Goal: Task Accomplishment & Management: Manage account settings

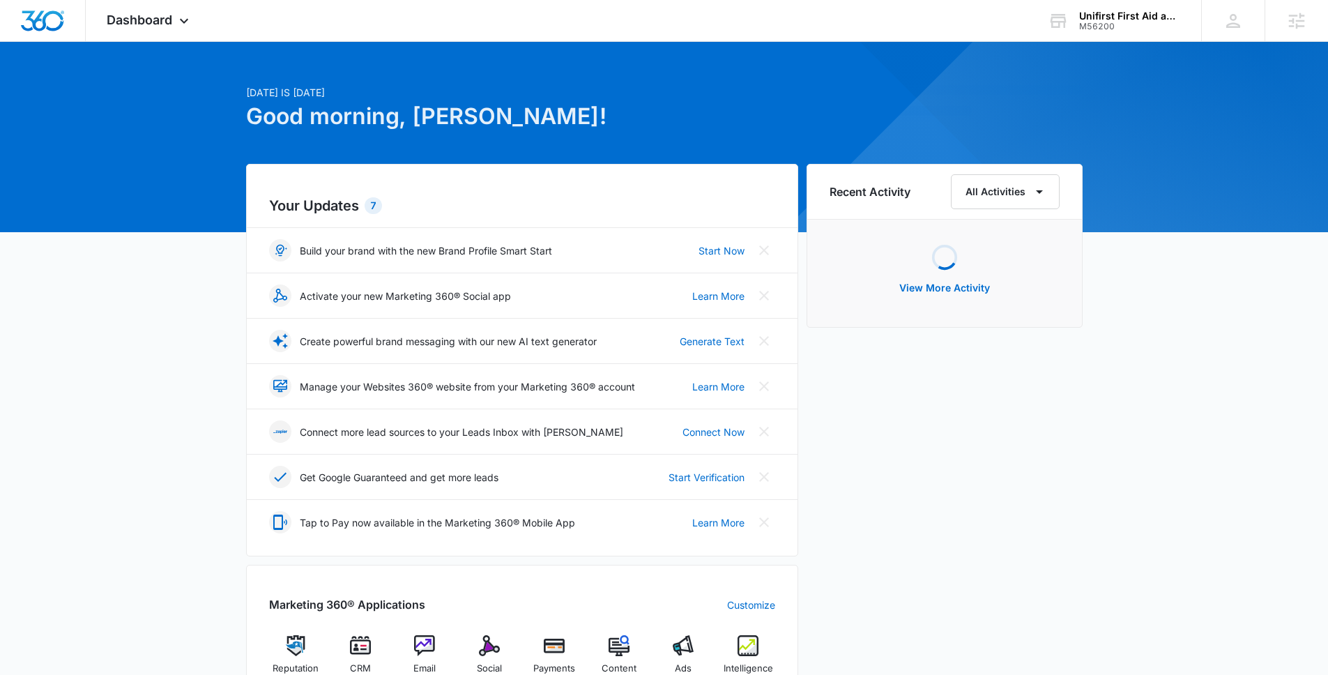
scroll to position [29, 0]
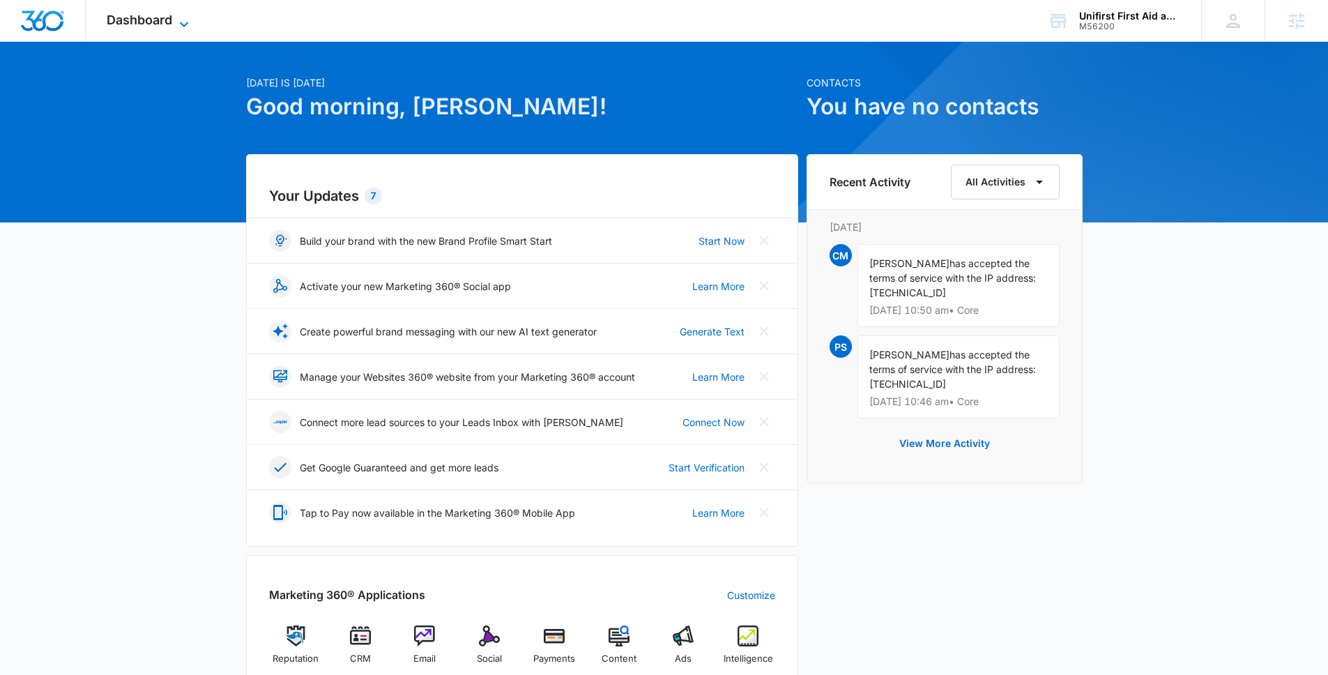
click at [165, 21] on span "Dashboard" at bounding box center [140, 20] width 66 height 15
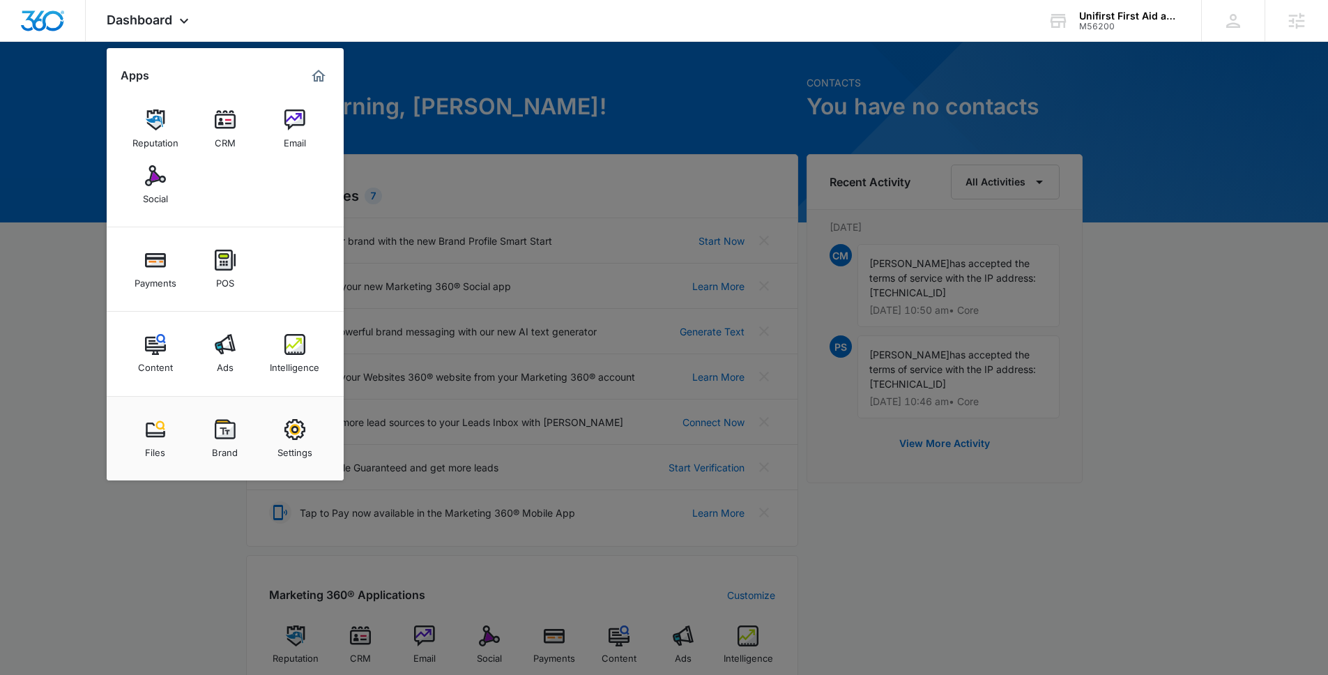
click at [295, 421] on img at bounding box center [294, 429] width 21 height 21
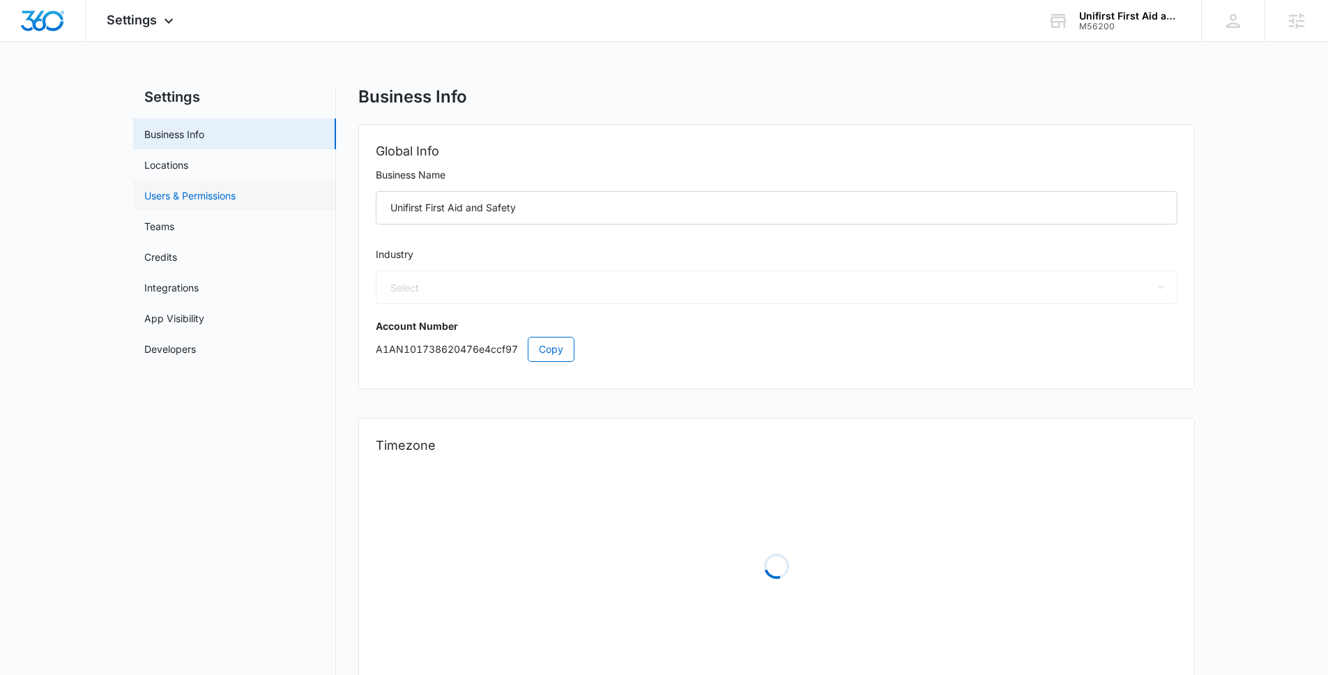
select select "34"
select select "US"
select select "America/New_York"
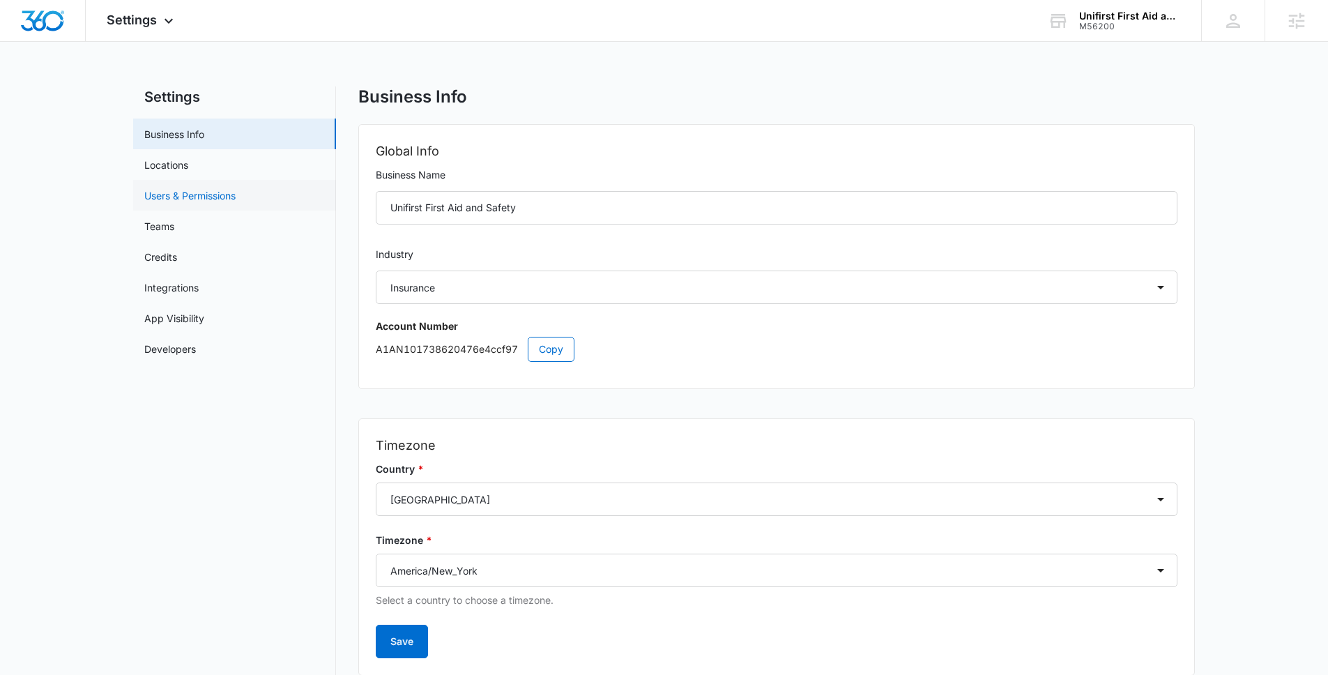
click at [234, 201] on link "Users & Permissions" at bounding box center [189, 195] width 91 height 15
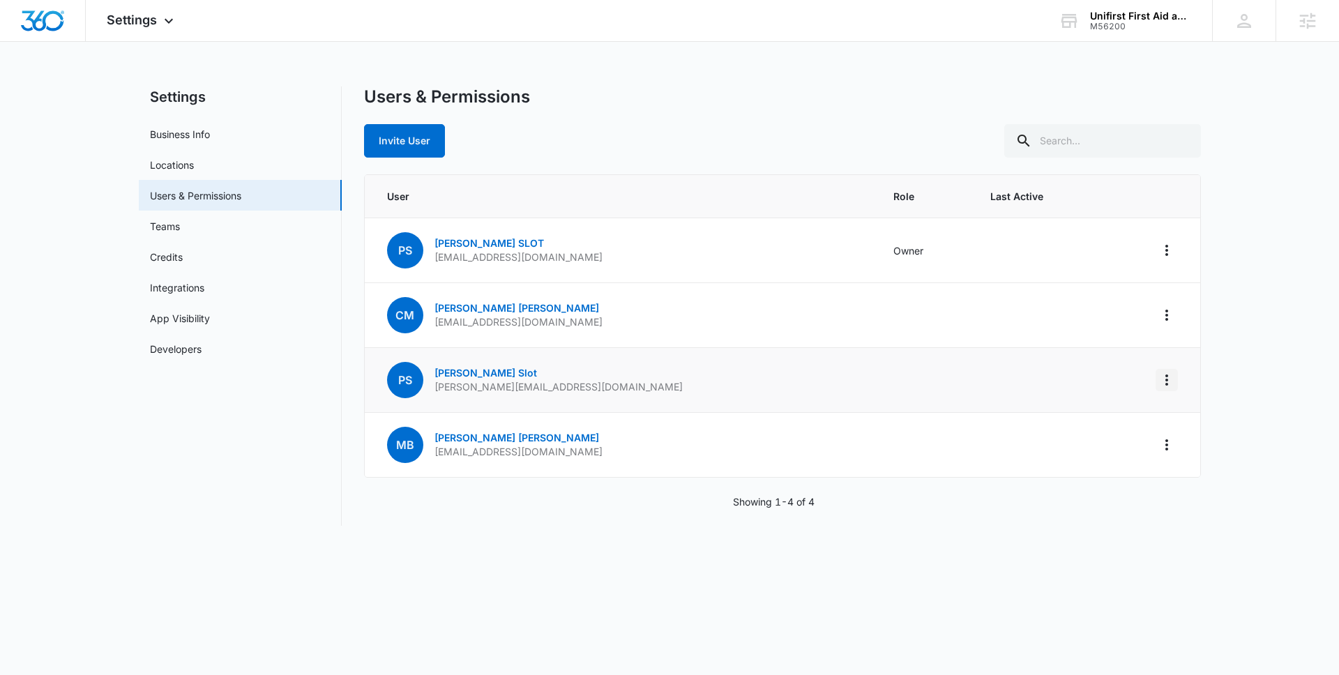
click at [1164, 388] on button "Actions" at bounding box center [1166, 380] width 22 height 22
drag, startPoint x: 966, startPoint y: 362, endPoint x: 949, endPoint y: 362, distance: 17.4
click at [973, 362] on td at bounding box center [1039, 380] width 132 height 65
click at [457, 372] on link "[PERSON_NAME]" at bounding box center [485, 373] width 102 height 12
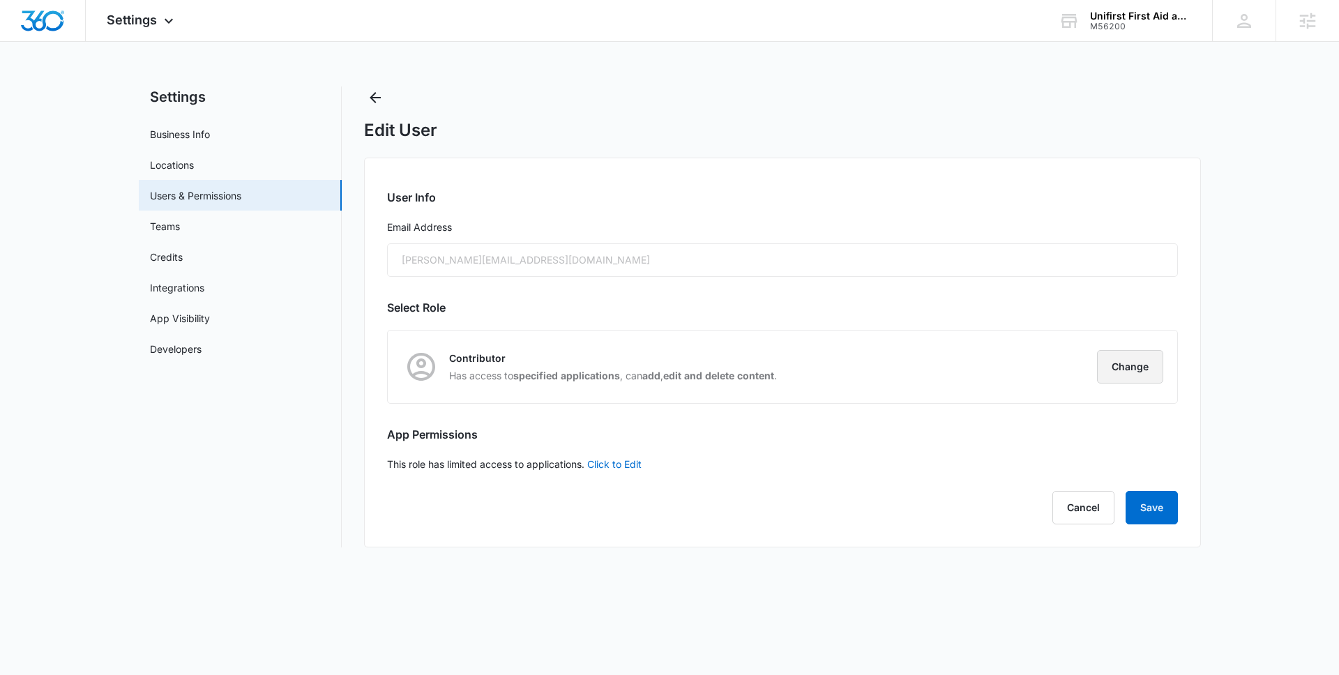
click at [1125, 363] on button "Change" at bounding box center [1130, 366] width 66 height 33
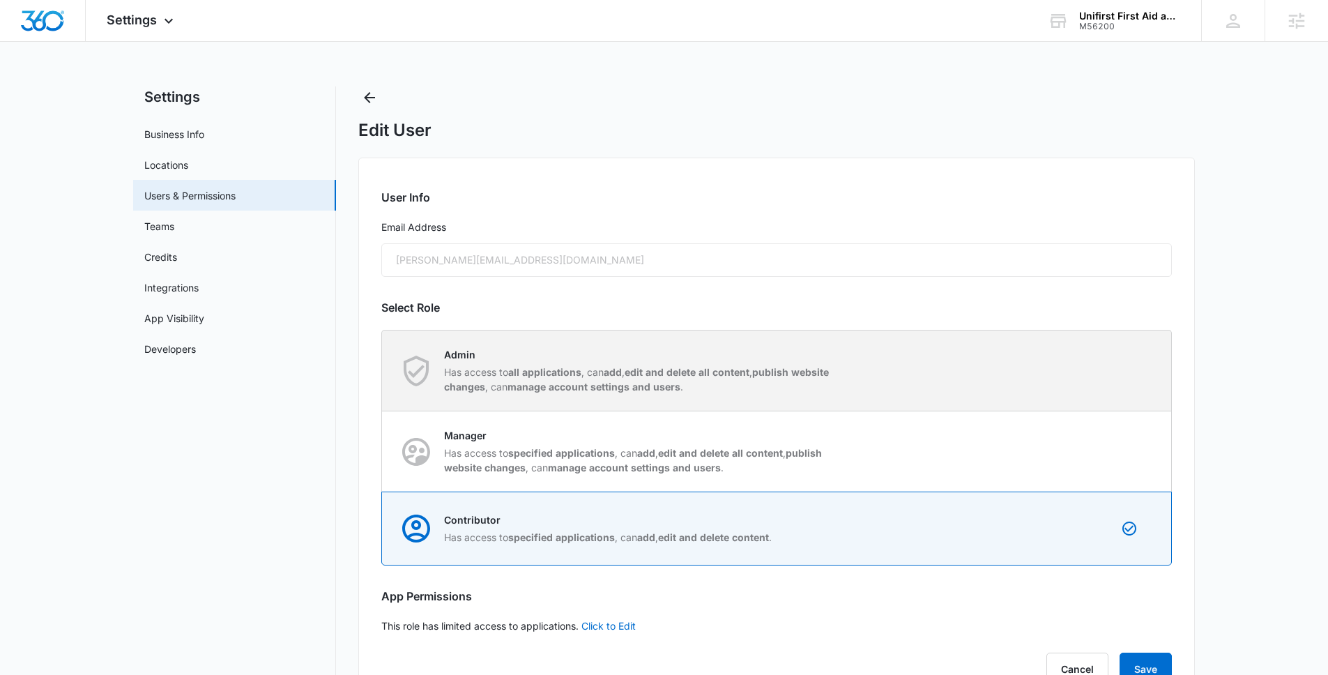
click at [832, 343] on div "Admin Has access to all applications , can add , edit and delete all content , …" at bounding box center [777, 370] width 789 height 80
click at [383, 370] on input "Admin Has access to all applications , can add , edit and delete all content , …" at bounding box center [382, 370] width 1 height 1
radio input "true"
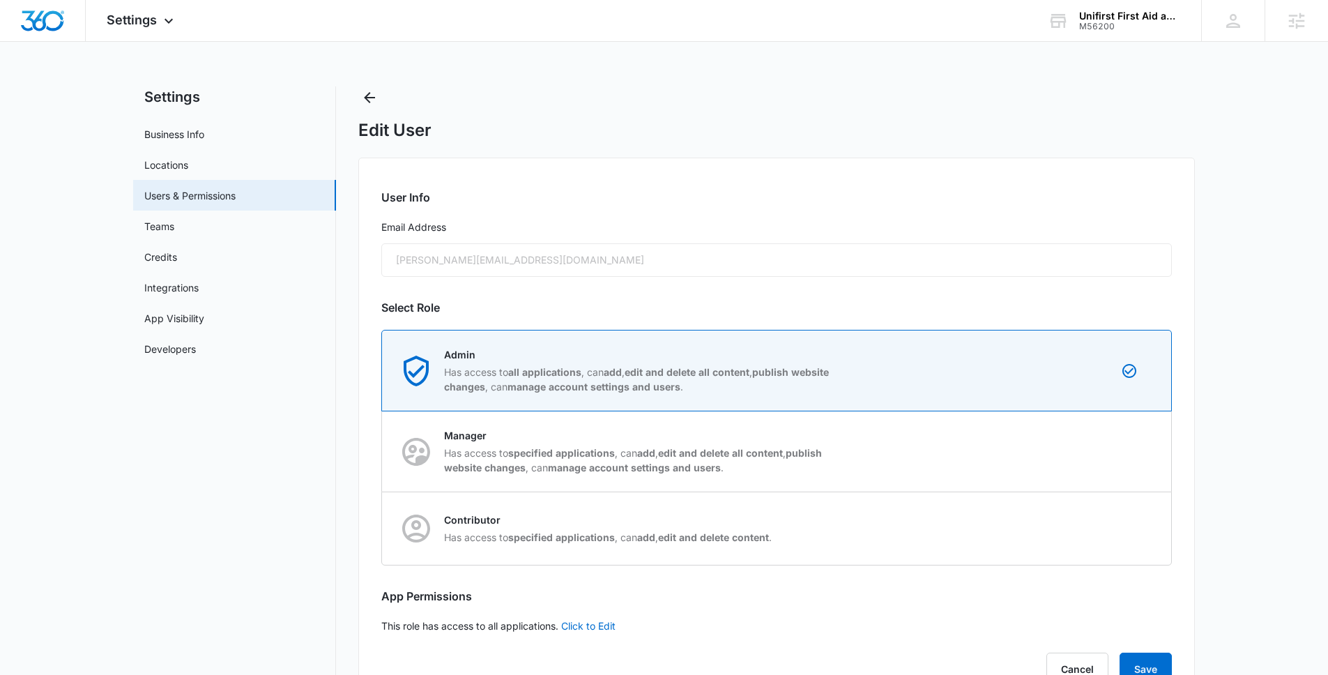
click at [1312, 387] on main "Settings Business Info Locations Users & Permissions Teams Credits Integrations…" at bounding box center [664, 405] width 1328 height 639
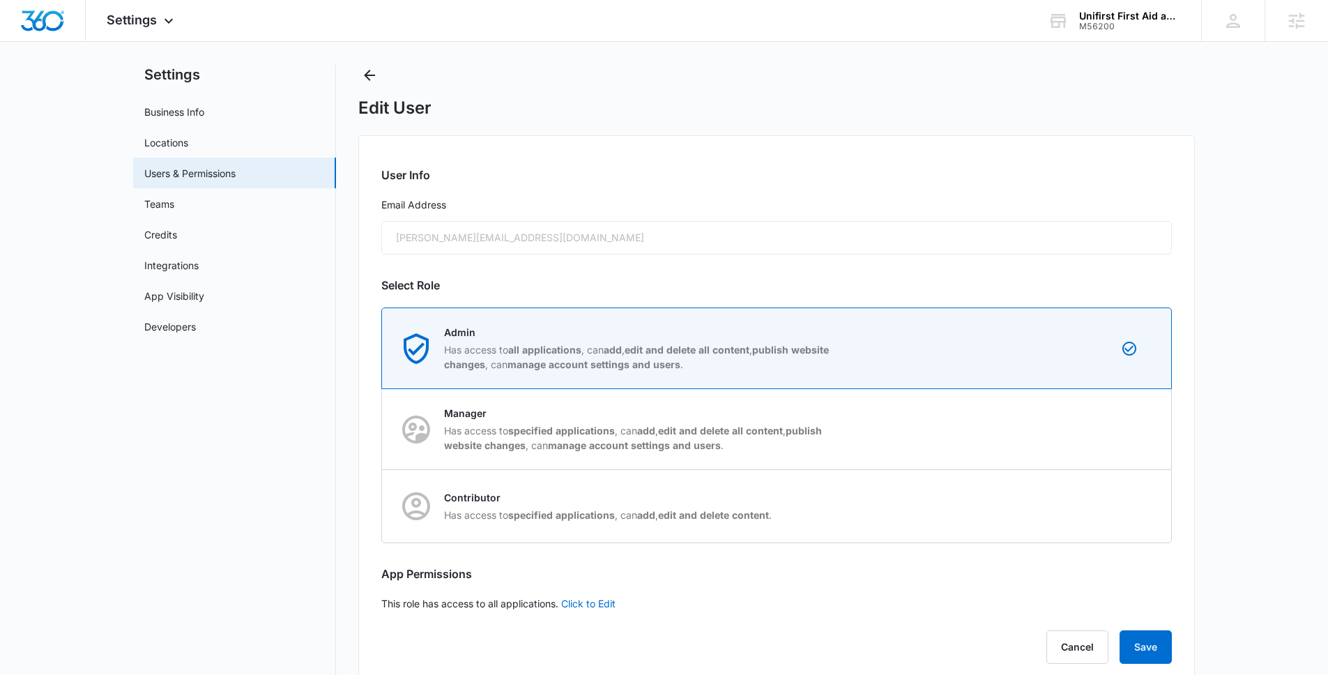
scroll to position [51, 0]
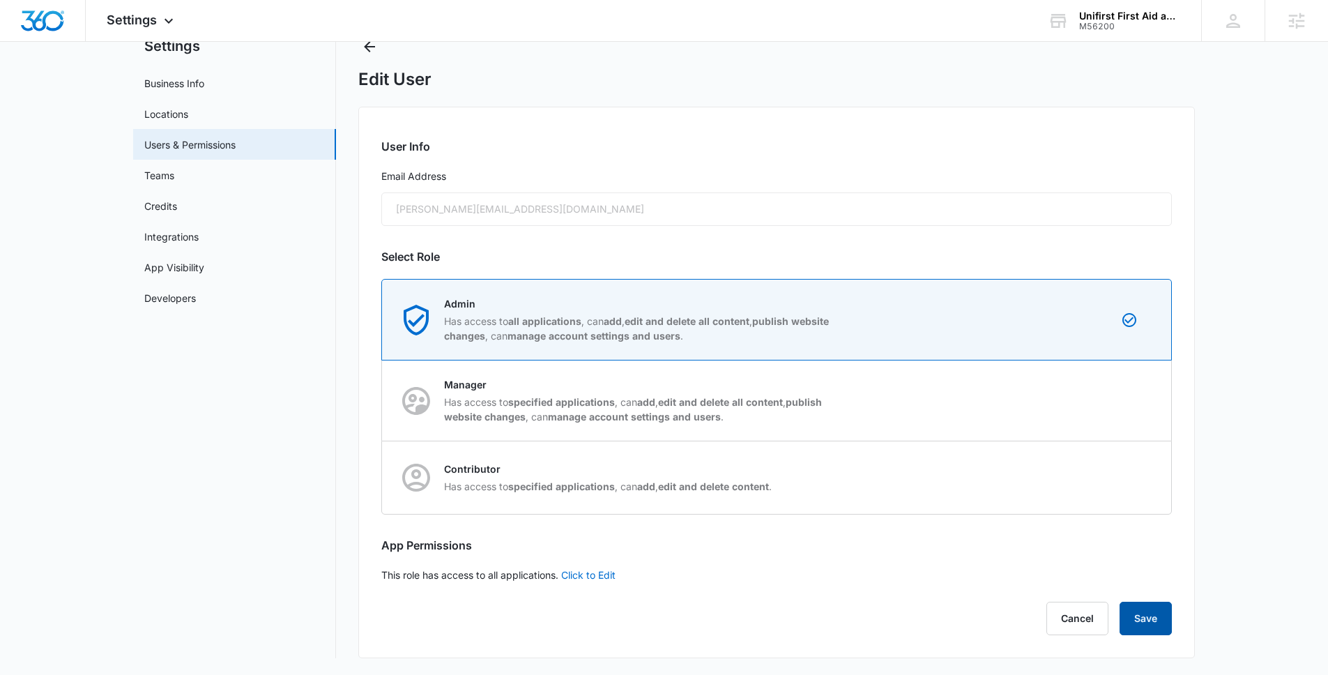
click at [1139, 628] on button "Save" at bounding box center [1146, 618] width 52 height 33
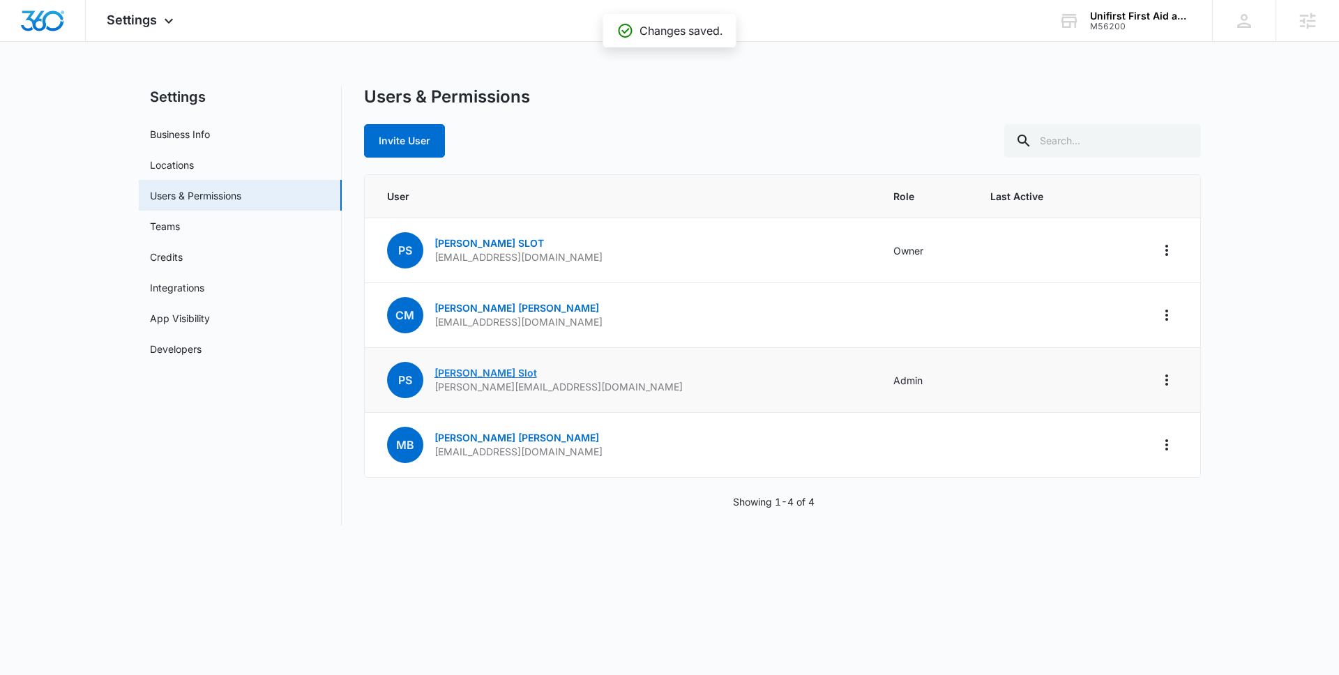
click at [466, 373] on link "[PERSON_NAME]" at bounding box center [485, 373] width 102 height 12
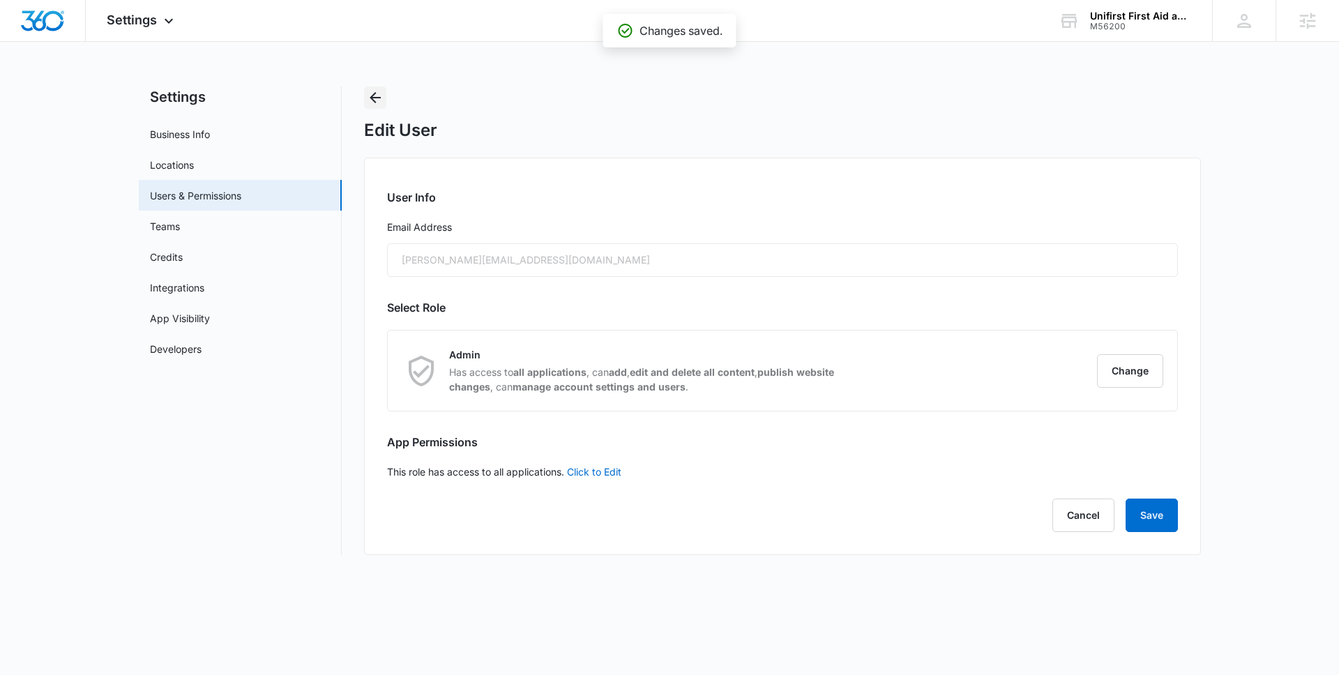
click at [373, 98] on icon "Back" at bounding box center [375, 97] width 17 height 17
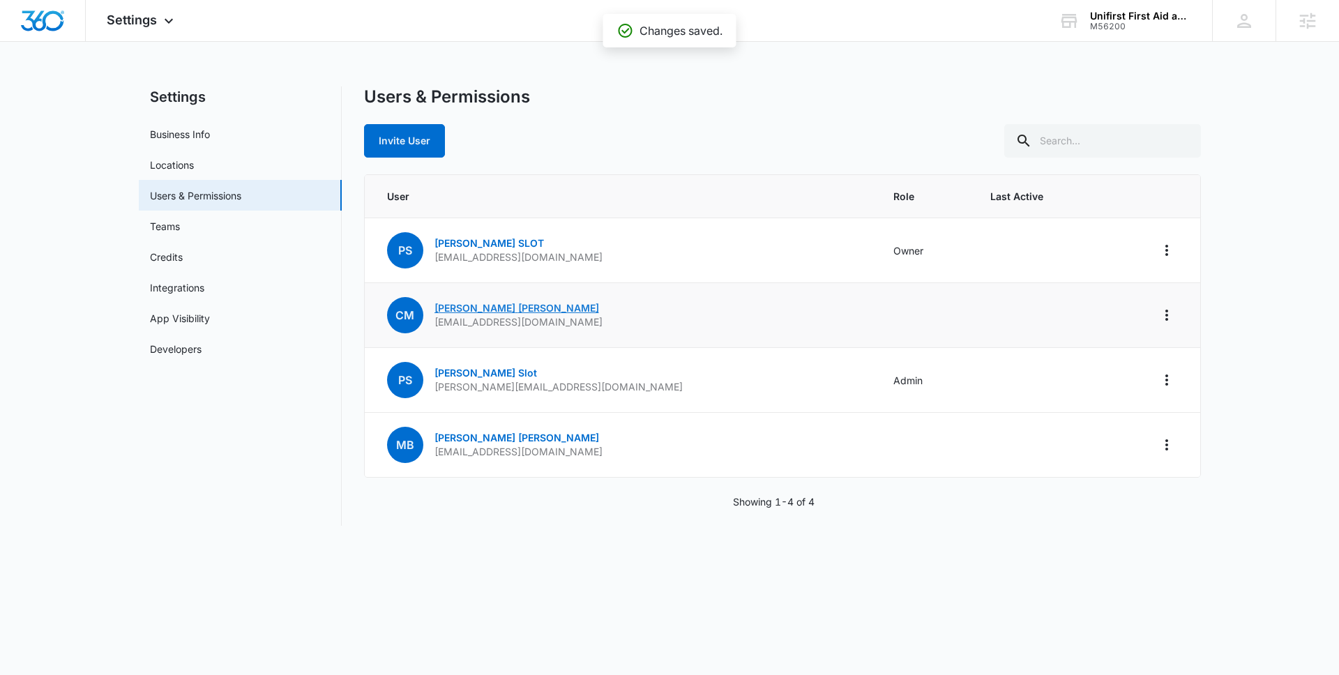
click at [489, 305] on link "[PERSON_NAME]" at bounding box center [516, 308] width 165 height 12
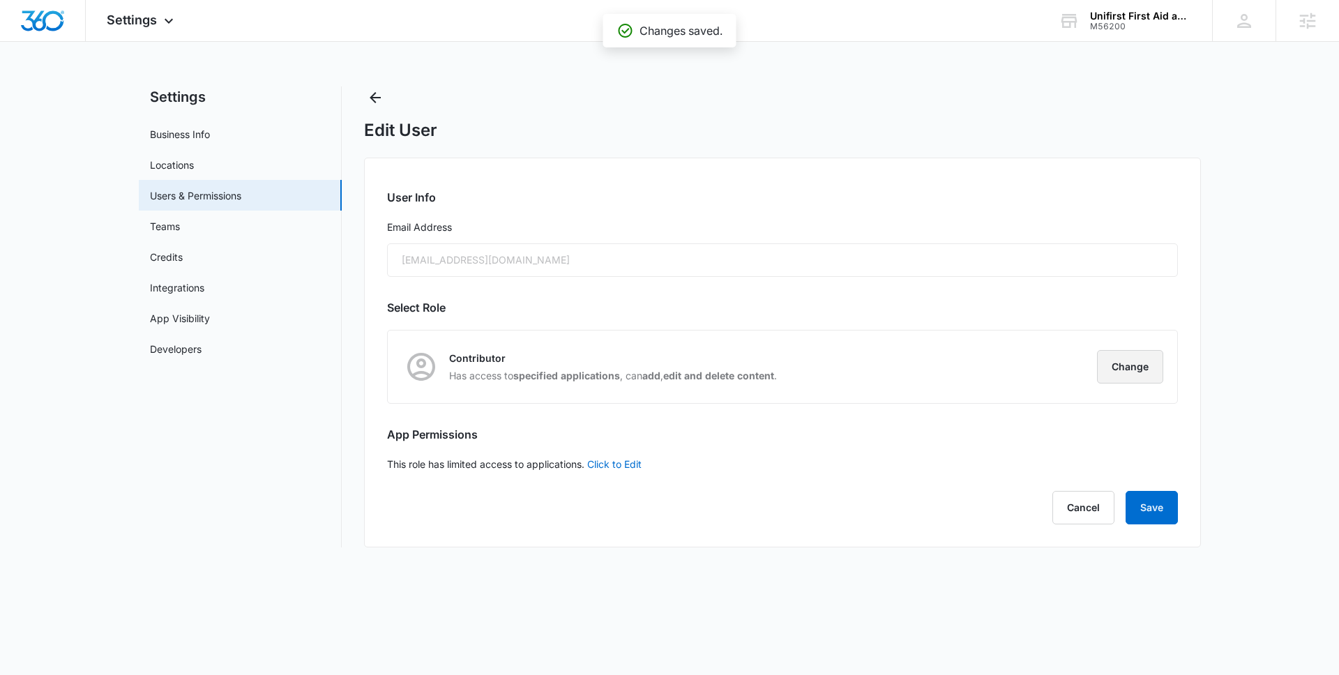
click at [1134, 367] on button "Change" at bounding box center [1130, 366] width 66 height 33
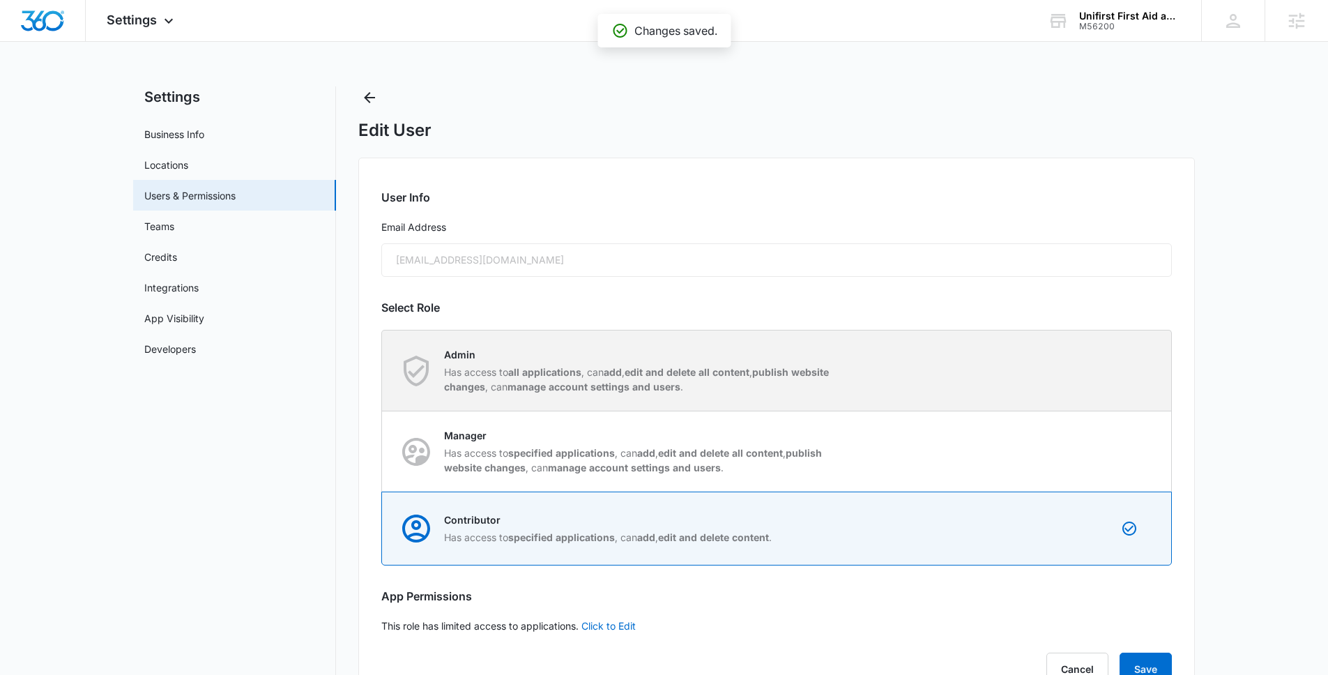
click at [765, 377] on strong "publish website changes" at bounding box center [636, 379] width 385 height 26
click at [383, 371] on input "Admin Has access to all applications , can add , edit and delete all content , …" at bounding box center [382, 370] width 1 height 1
radio input "true"
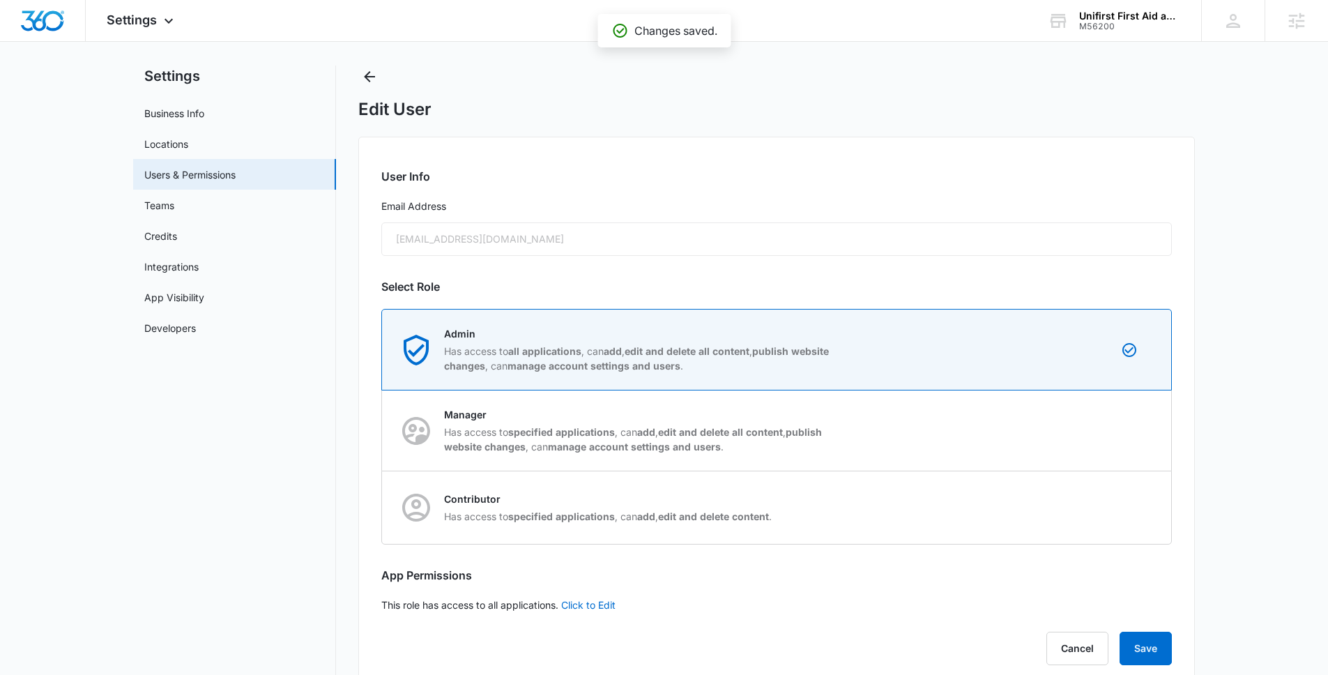
scroll to position [51, 0]
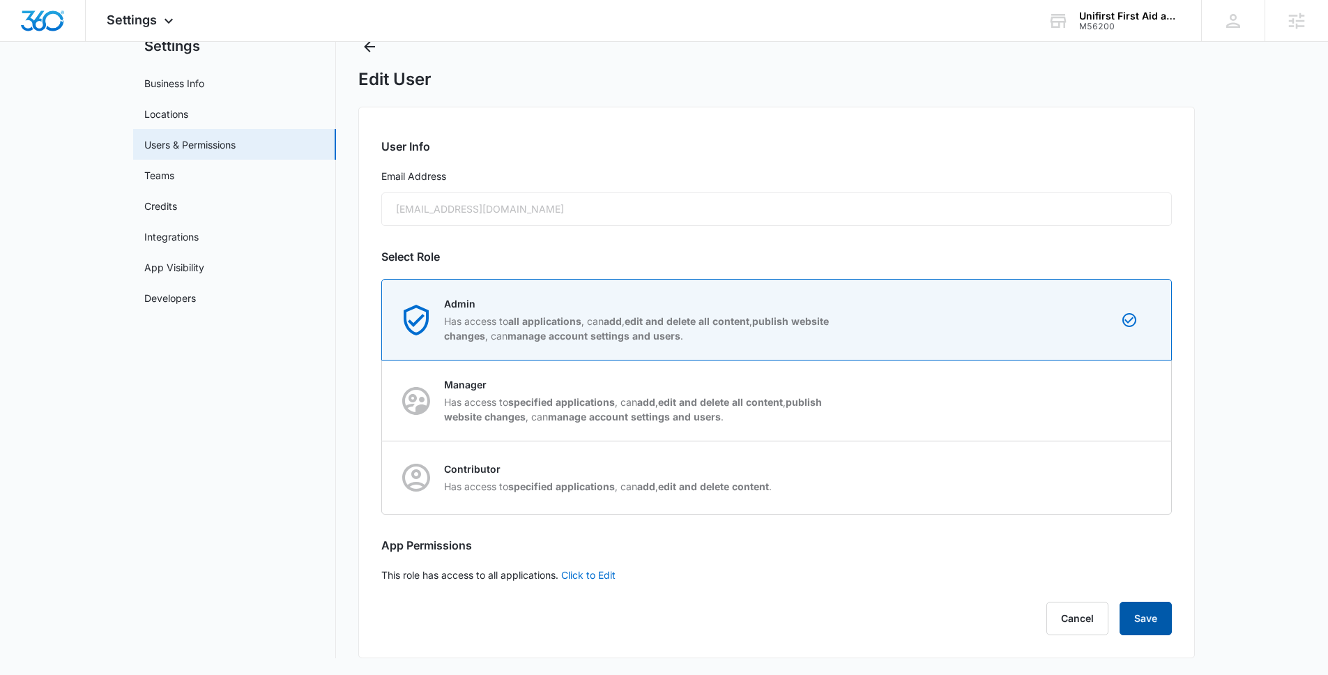
click at [1146, 617] on button "Save" at bounding box center [1146, 618] width 52 height 33
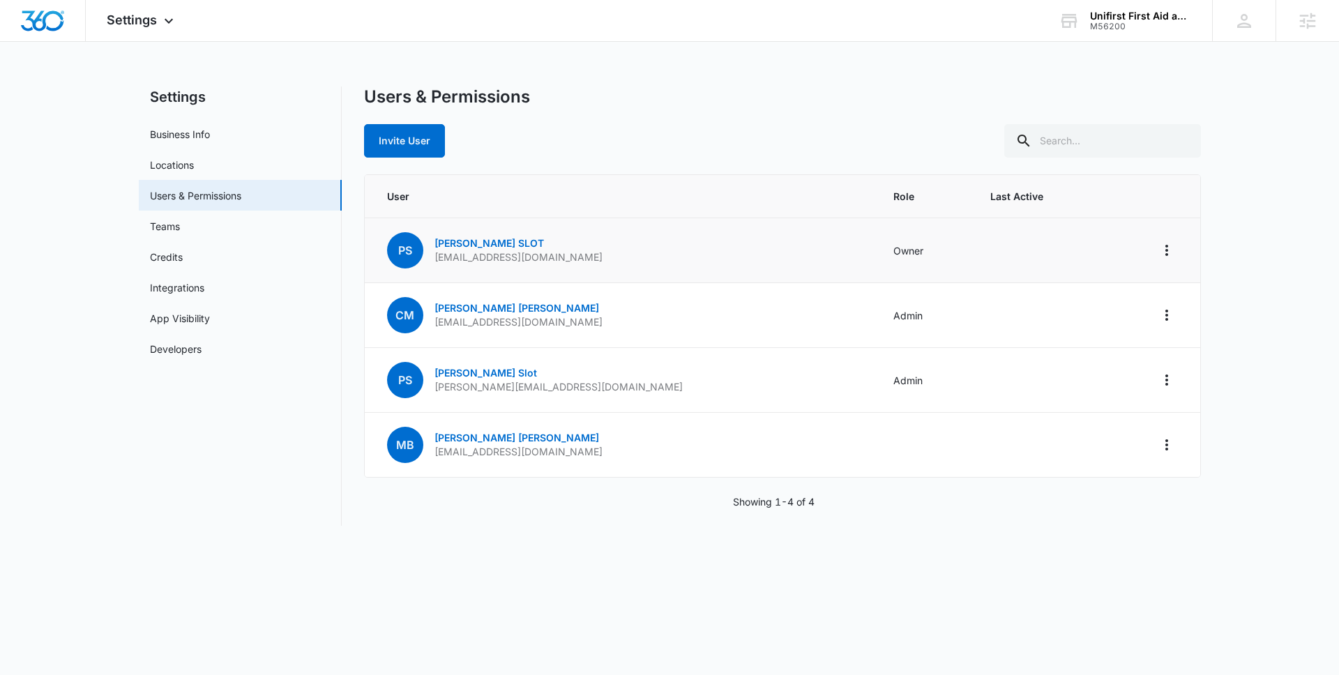
click at [591, 227] on td "[PERSON_NAME] [EMAIL_ADDRESS][DOMAIN_NAME]" at bounding box center [621, 250] width 512 height 65
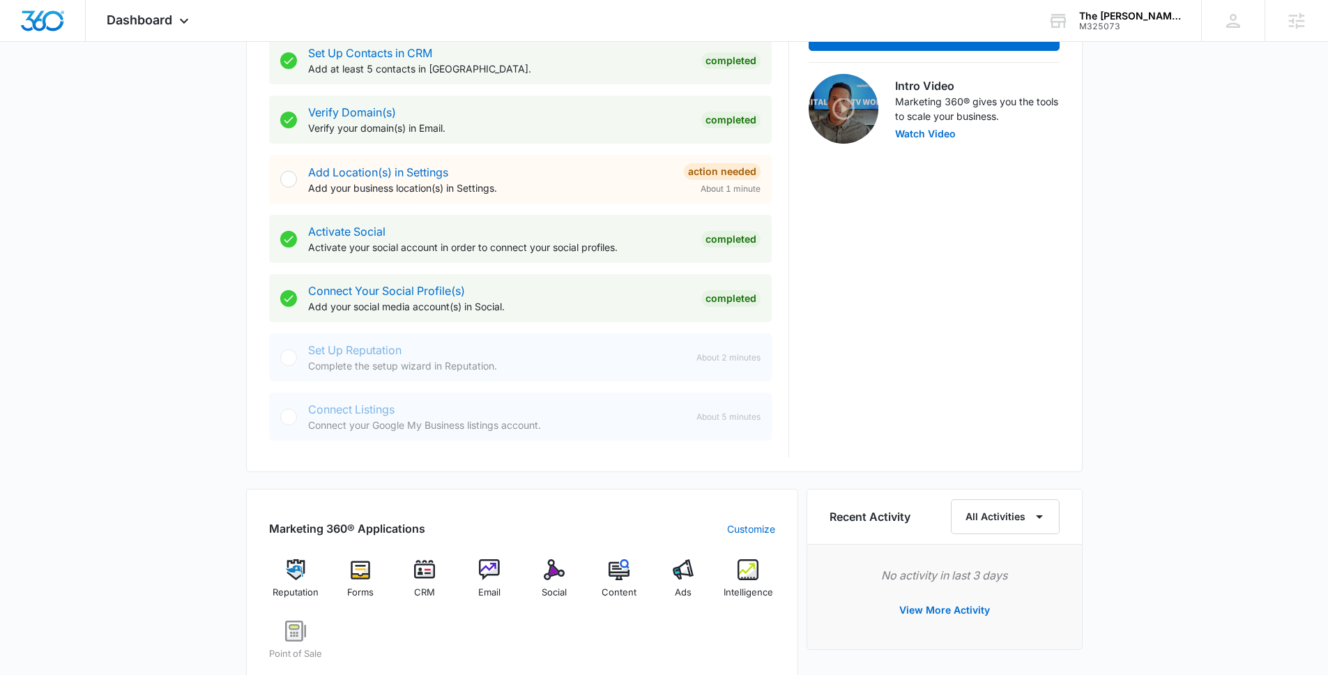
scroll to position [898, 0]
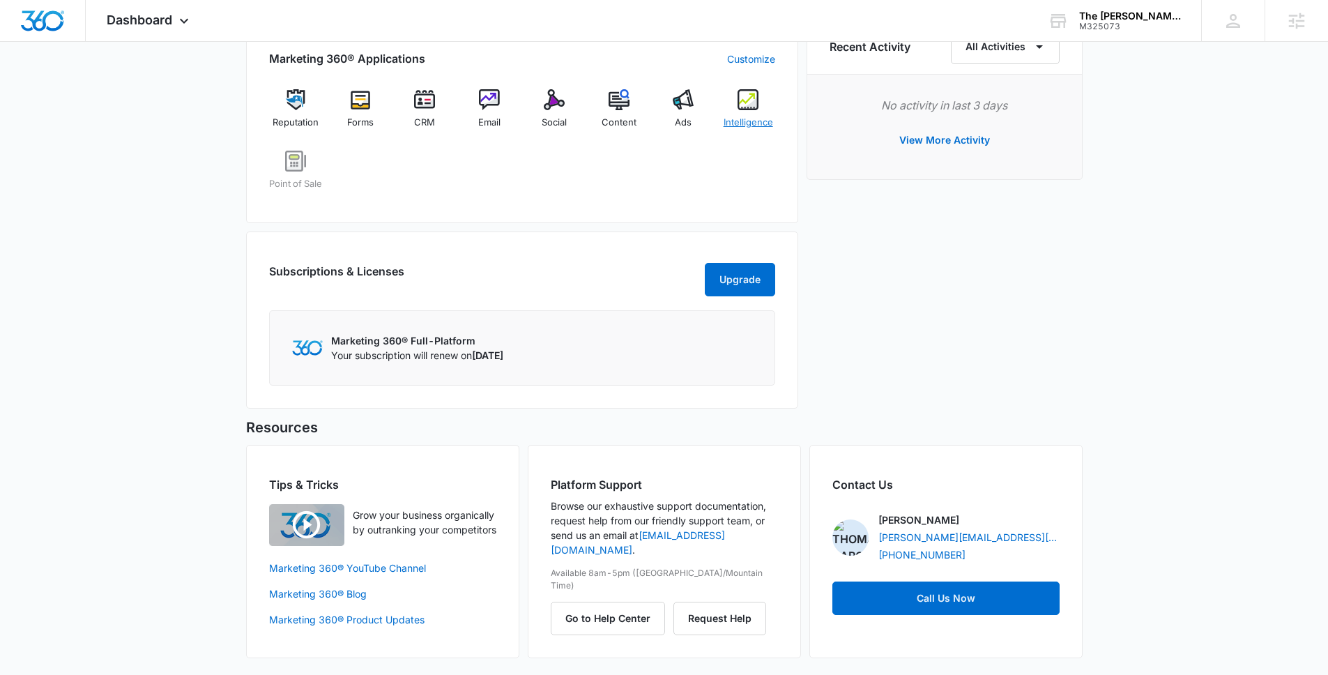
click at [743, 116] on span "Intelligence" at bounding box center [749, 123] width 50 height 14
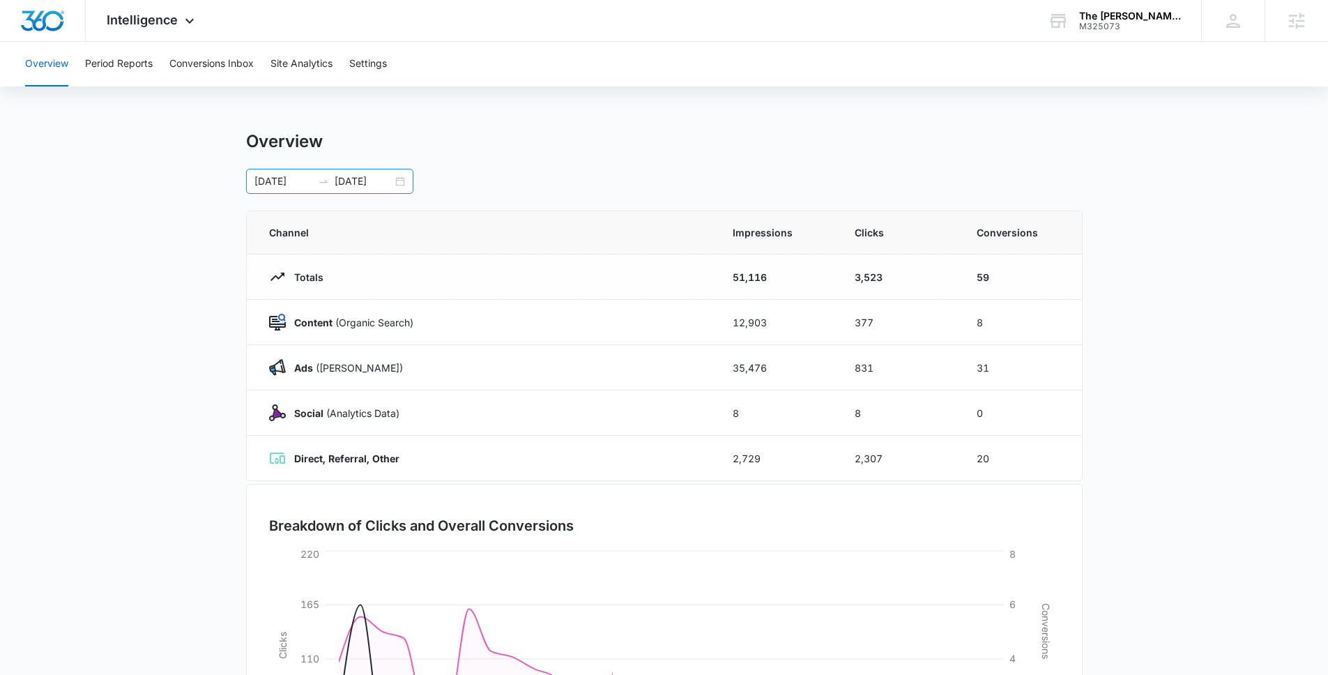
click at [372, 192] on div "Overview 07/22/2025 08/21/2025 Channel Impressions Clicks Conversions Totals 51…" at bounding box center [664, 497] width 837 height 732
click at [371, 182] on input "08/21/2025" at bounding box center [364, 181] width 58 height 15
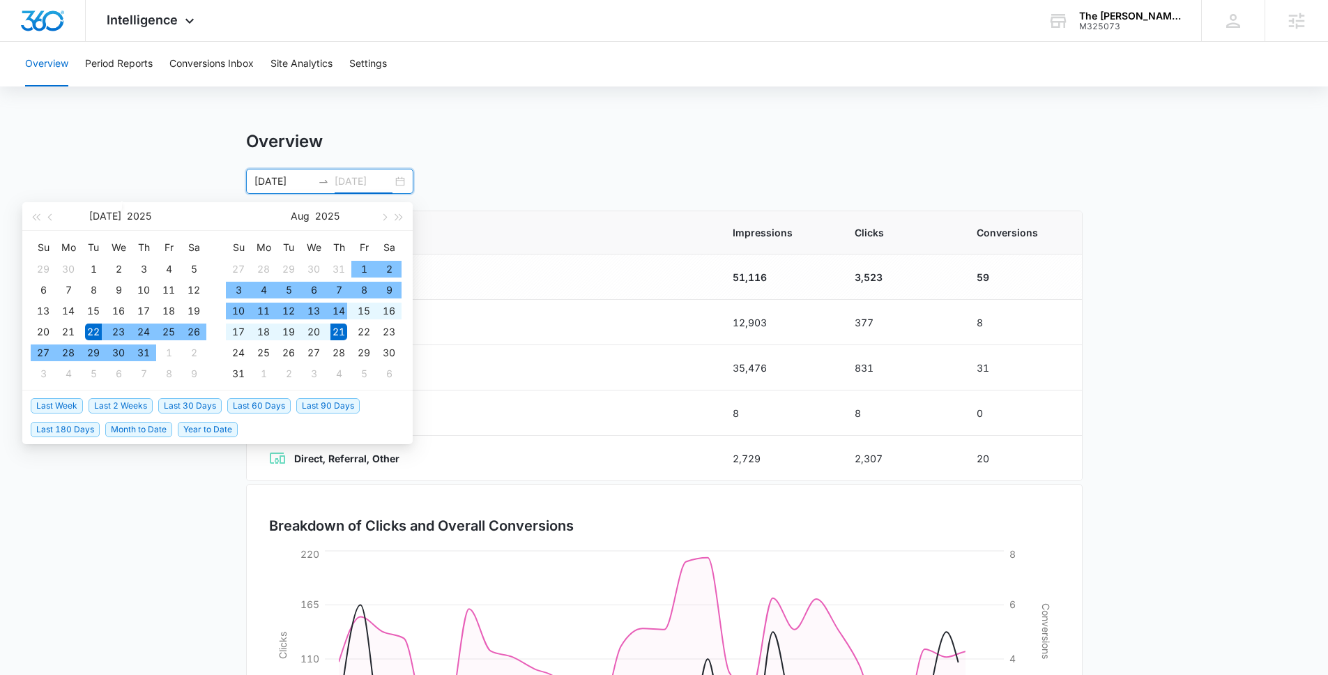
type input "08/21/2025"
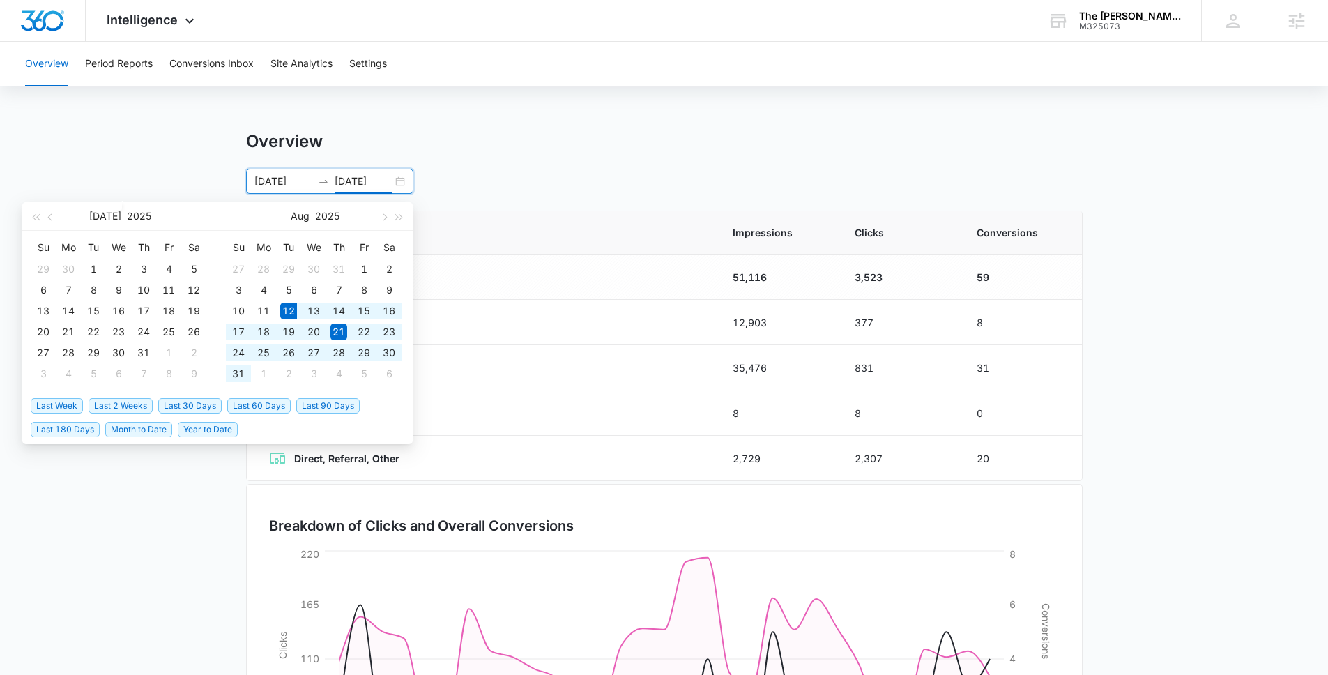
click at [208, 408] on span "Last 30 Days" at bounding box center [189, 405] width 63 height 15
type input "08/12/2025"
type input "09/11/2025"
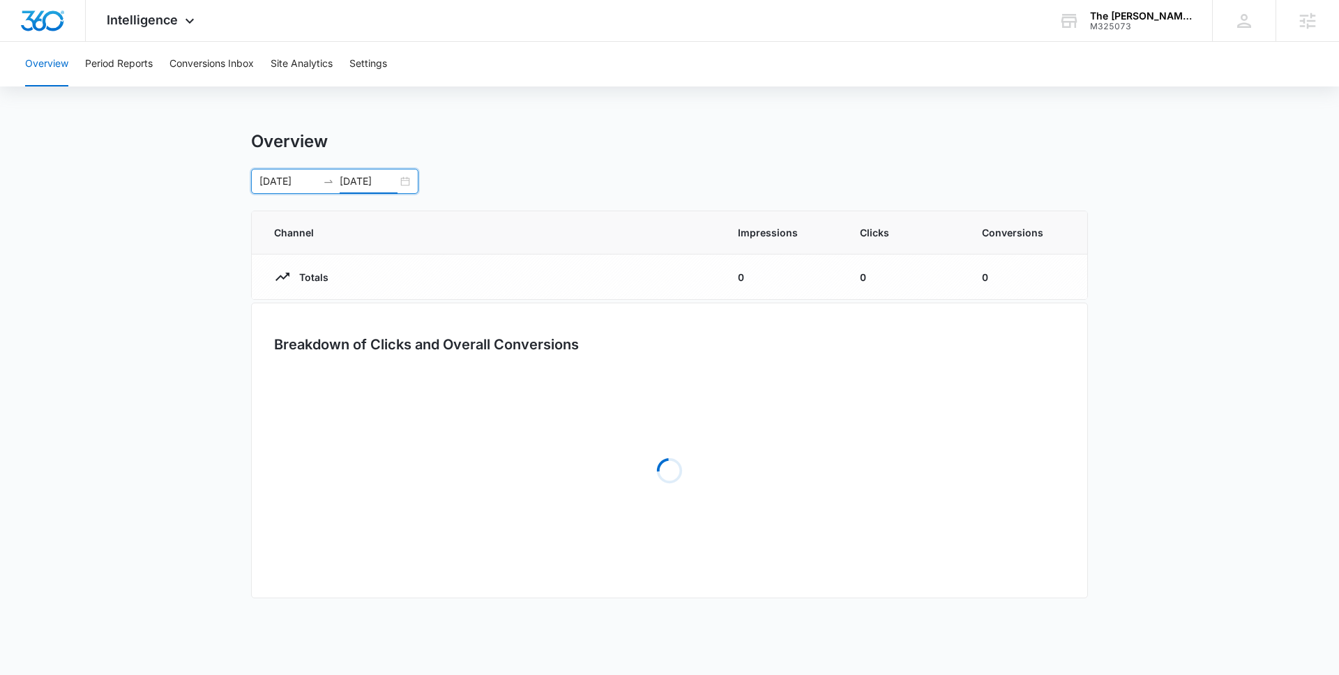
click at [174, 552] on main "Overview 08/12/2025 09/11/2025 Aug 2025 Su Mo Tu We Th Fr Sa 27 28 29 30 31 1 2…" at bounding box center [669, 374] width 1339 height 487
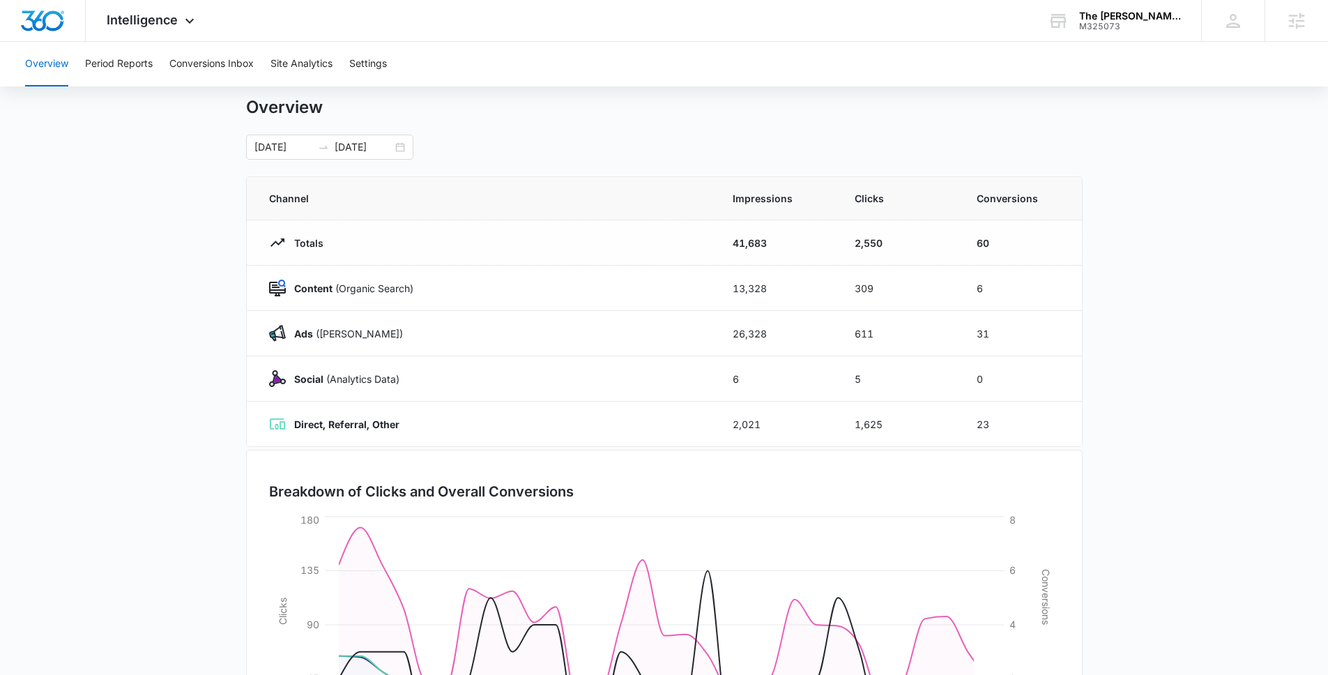
scroll to position [41, 0]
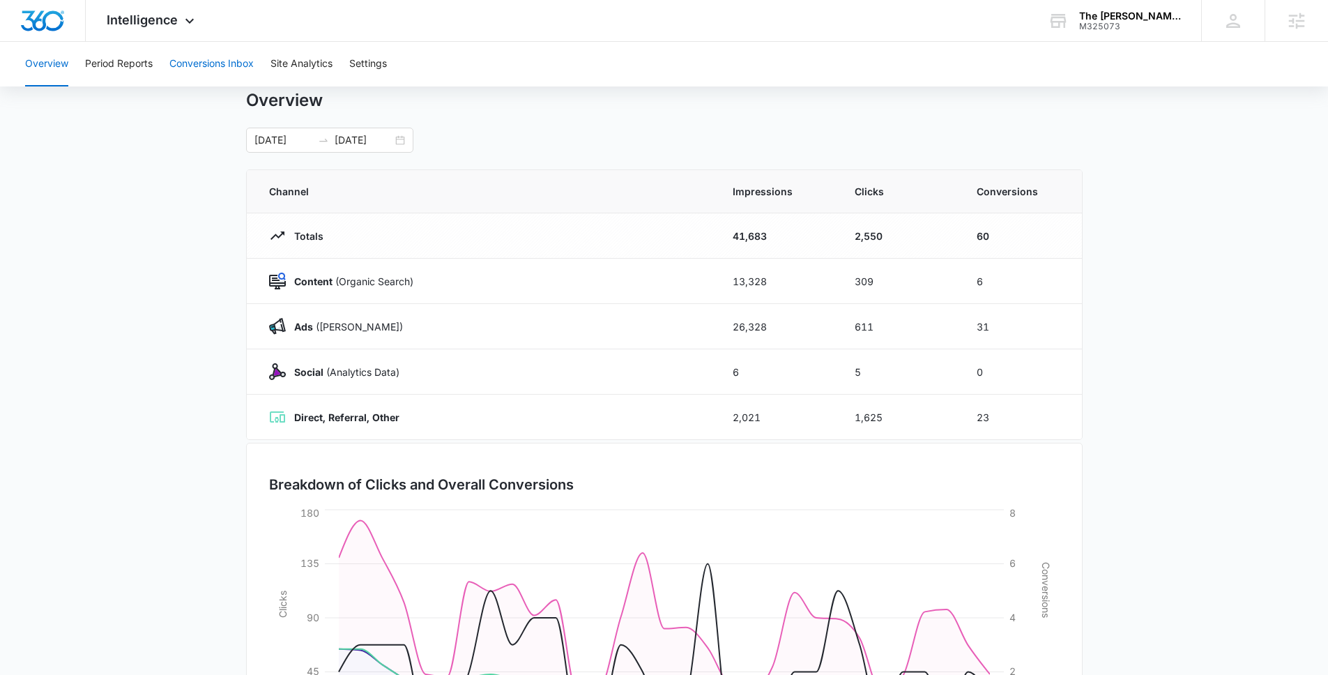
click at [208, 66] on button "Conversions Inbox" at bounding box center [211, 64] width 84 height 45
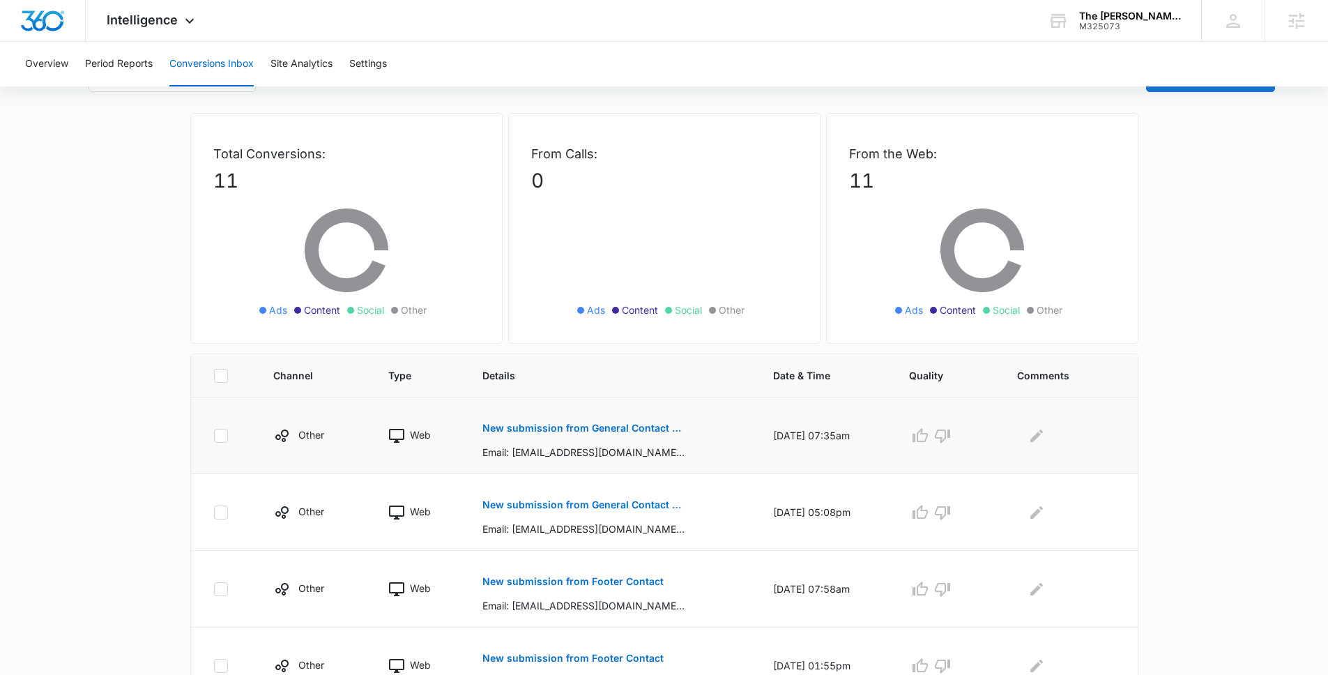
scroll to position [50, 0]
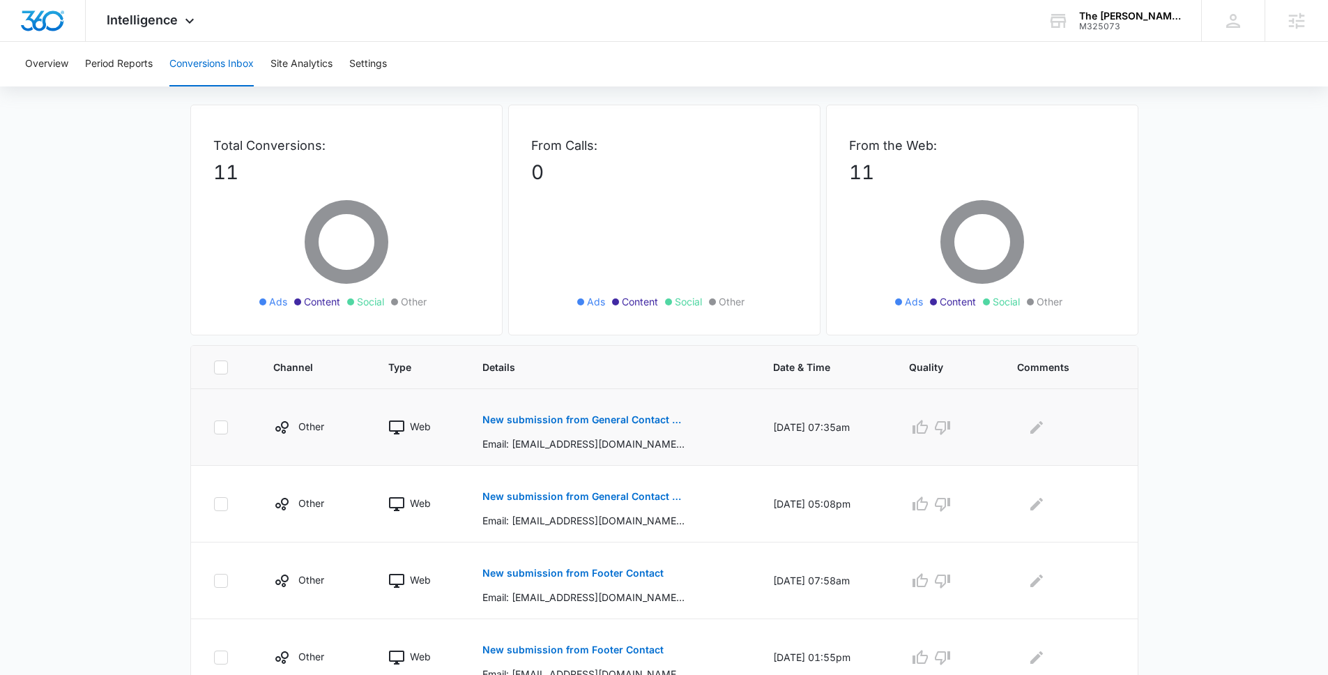
click at [521, 413] on button "New submission from General Contact Footer" at bounding box center [583, 419] width 203 height 33
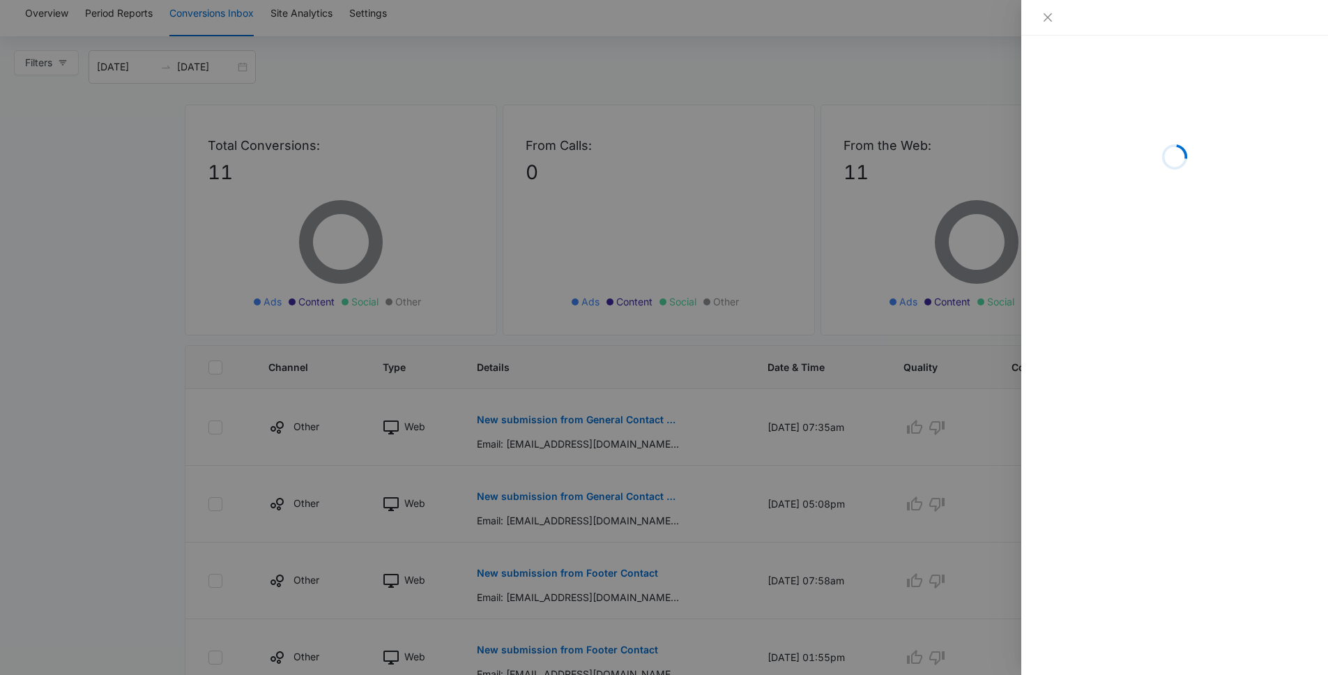
click at [102, 407] on div at bounding box center [664, 337] width 1328 height 675
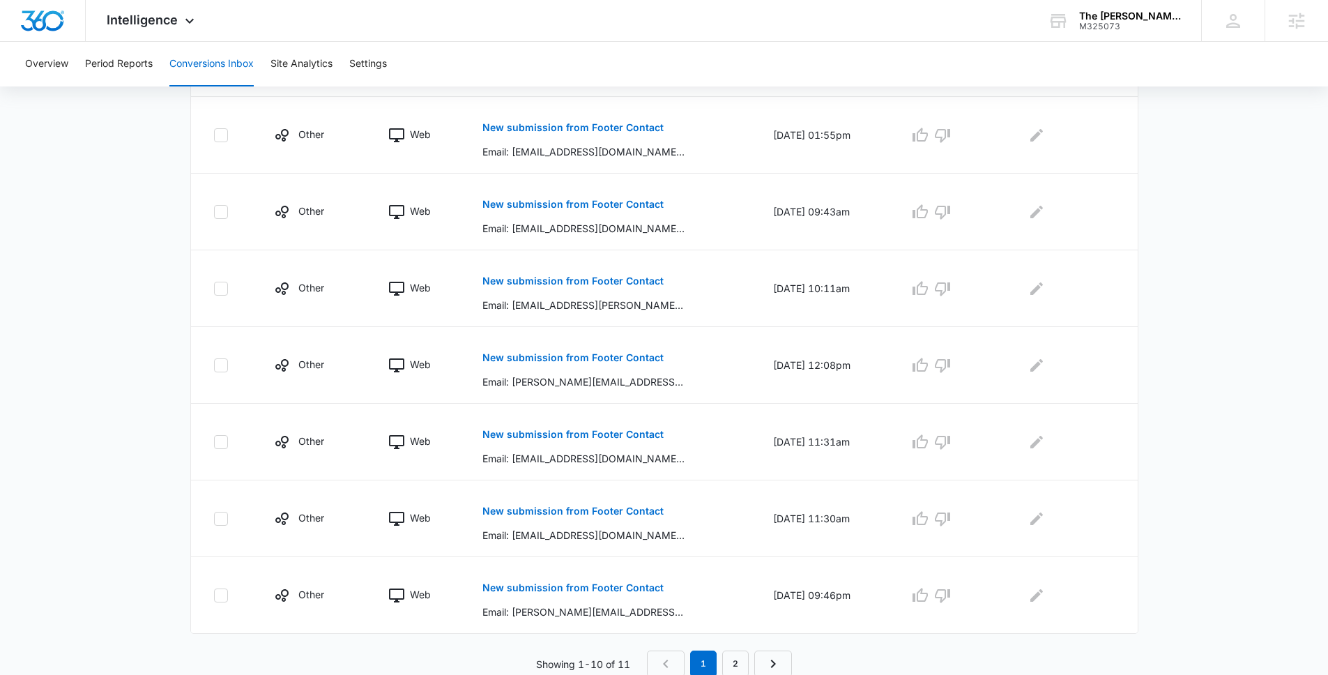
scroll to position [575, 0]
click at [744, 658] on link "2" at bounding box center [735, 661] width 26 height 26
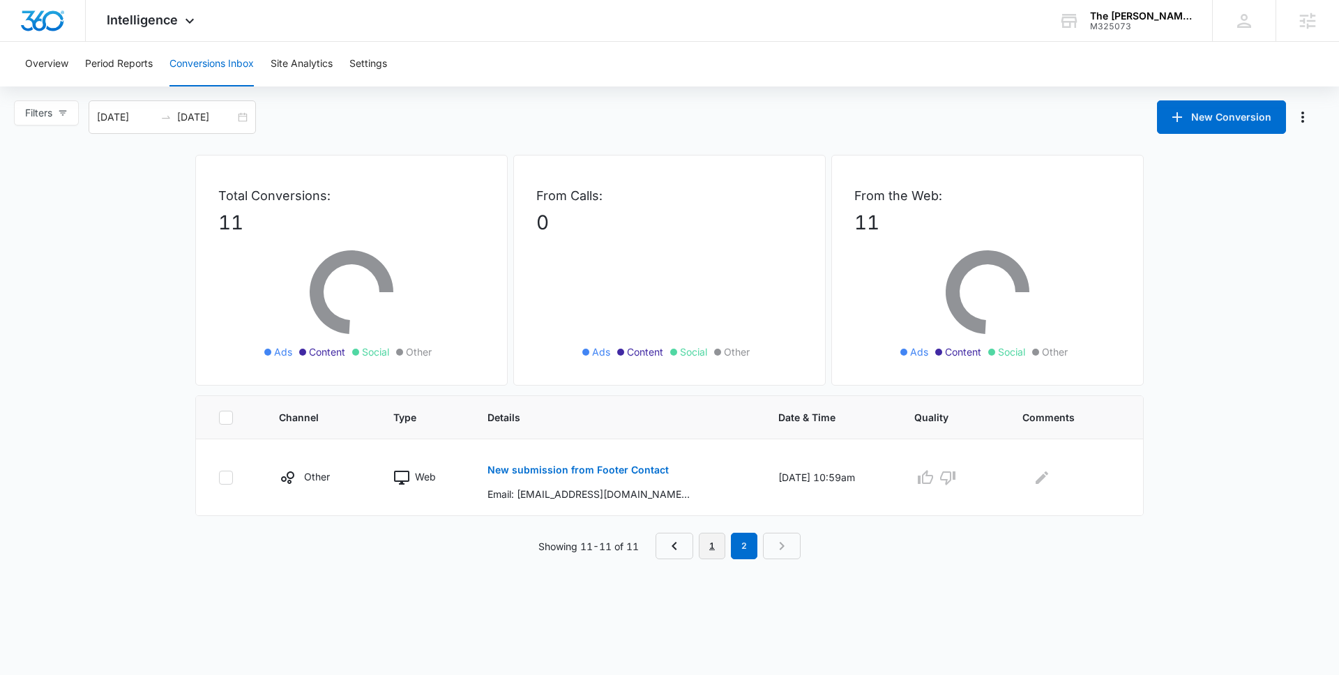
click at [722, 552] on link "1" at bounding box center [712, 546] width 26 height 26
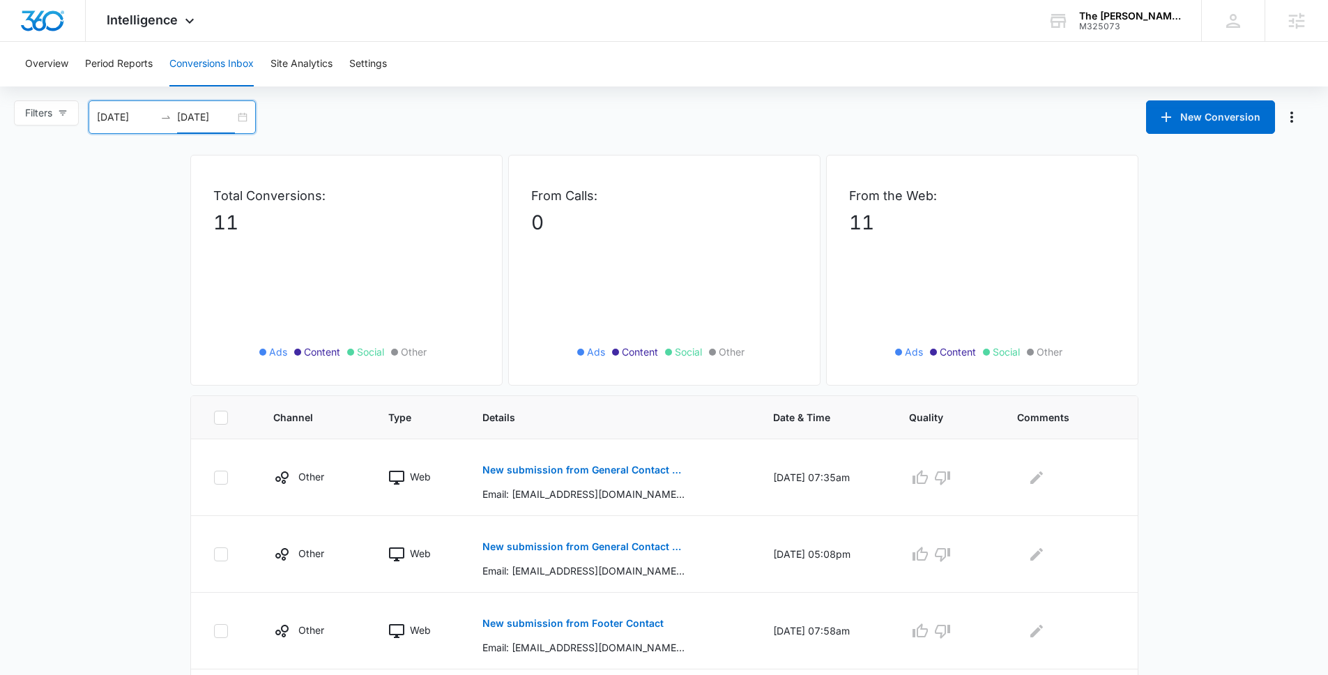
click at [225, 114] on input "09/12/2025" at bounding box center [206, 116] width 58 height 15
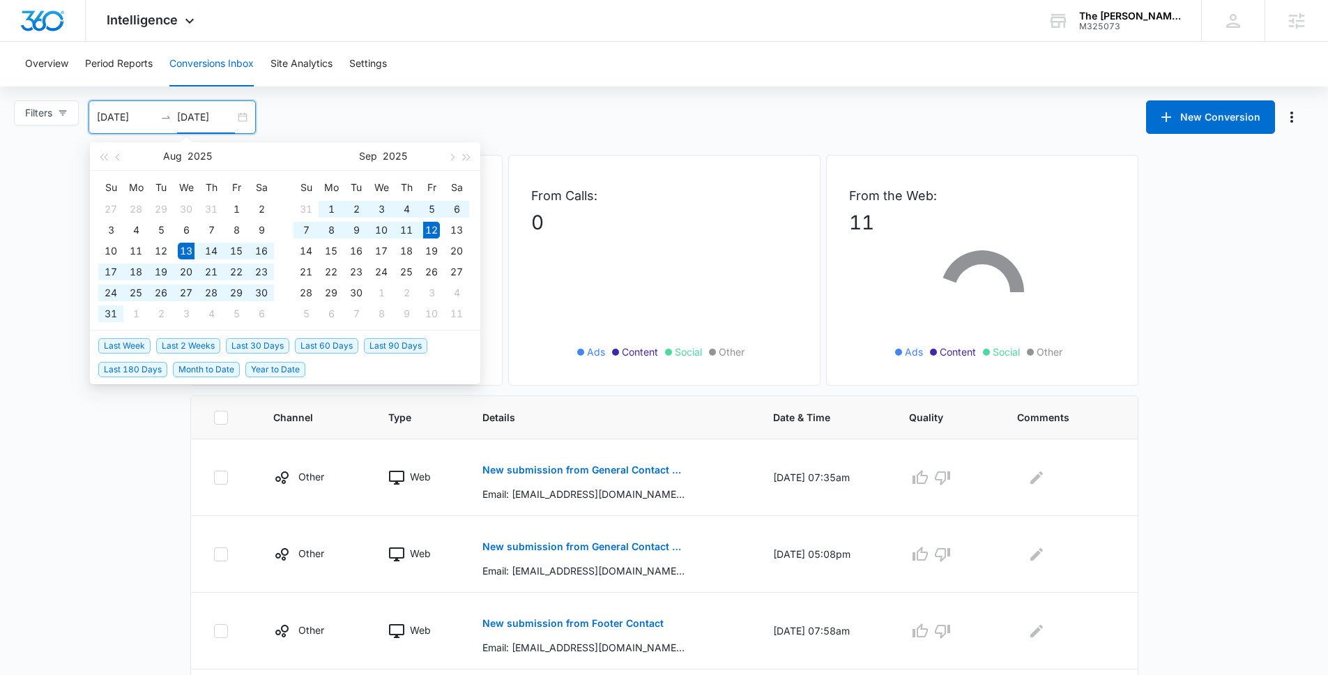
type input "09/12/2025"
click at [138, 457] on main "Filters 08/13/2025 09/12/2025 New Conversion Aug 2025 Su Mo Tu We Th Fr Sa 27 2…" at bounding box center [664, 674] width 1328 height 1149
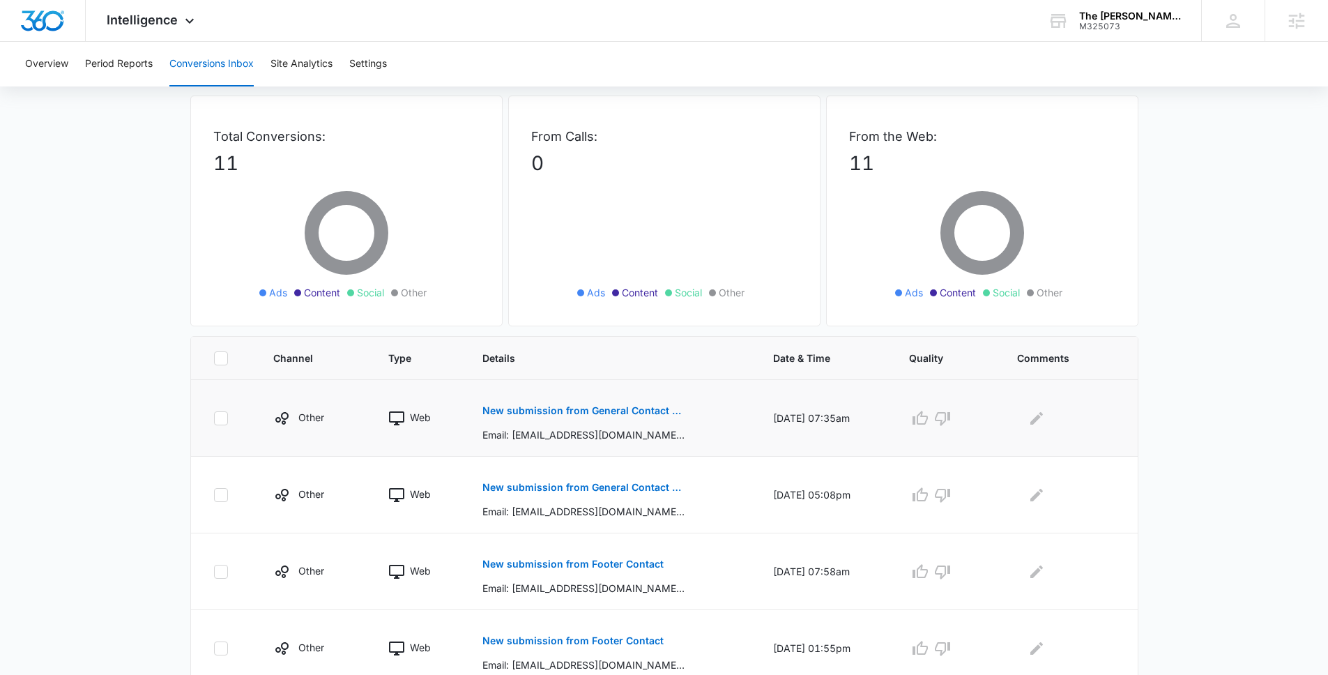
scroll to position [121, 0]
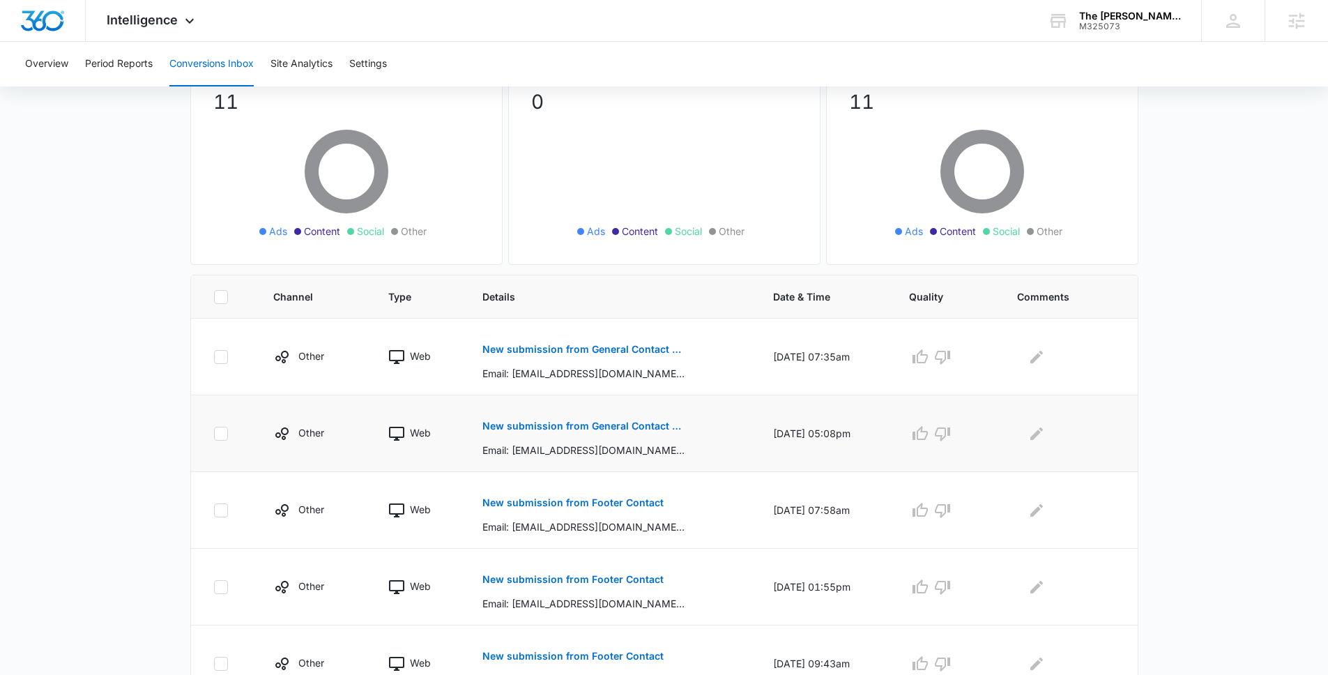
click at [641, 422] on p "New submission from General Contact Footer" at bounding box center [583, 426] width 203 height 10
